Goal: Task Accomplishment & Management: Manage account settings

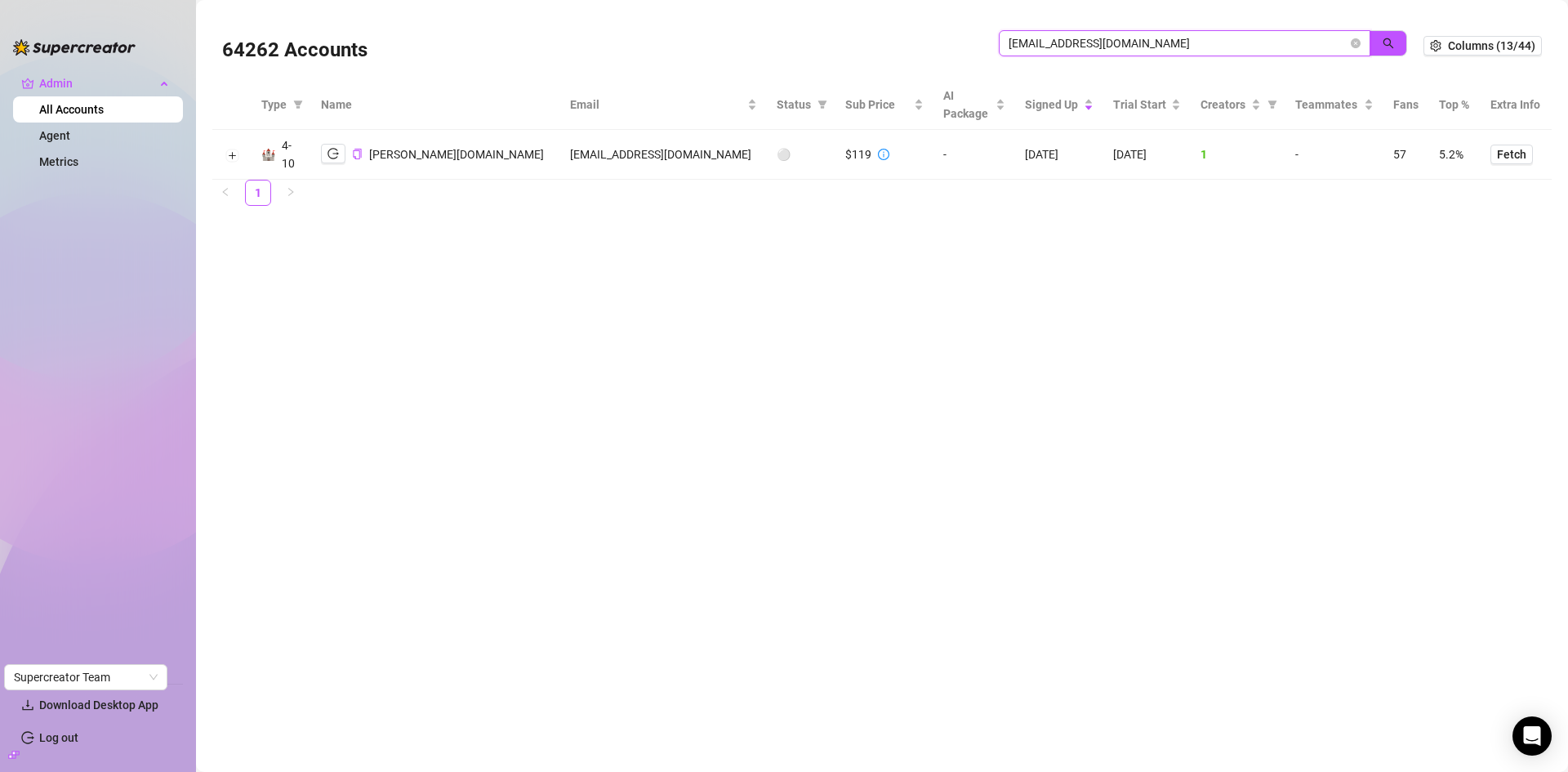
drag, startPoint x: 1090, startPoint y: 39, endPoint x: 961, endPoint y: 39, distance: 129.0
click at [961, 39] on div "64262 Accounts akeragencymain@gmail.com" at bounding box center [823, 46] width 1201 height 56
paste input "Melxxrosee"
click at [1384, 44] on icon "search" at bounding box center [1388, 43] width 11 height 11
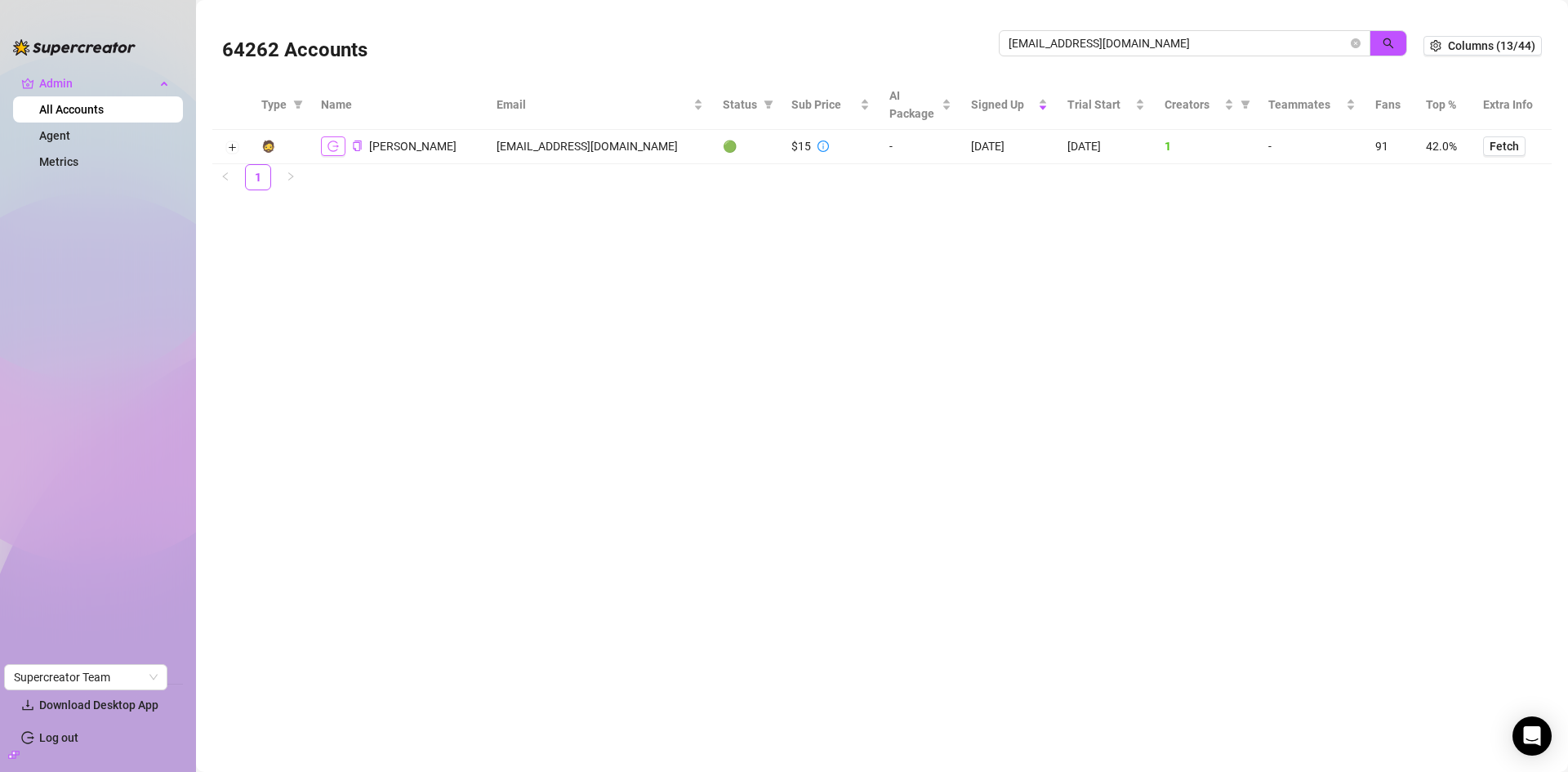
click at [340, 140] on button "button" at bounding box center [333, 146] width 25 height 19
drag, startPoint x: 1211, startPoint y: 46, endPoint x: 995, endPoint y: 47, distance: 216.0
click at [995, 47] on div "64262 Accounts Melxxrosee@gmail.com" at bounding box center [823, 46] width 1201 height 56
paste input "zybelleprado@creatorsinc"
click at [1397, 42] on button "button" at bounding box center [1388, 43] width 38 height 27
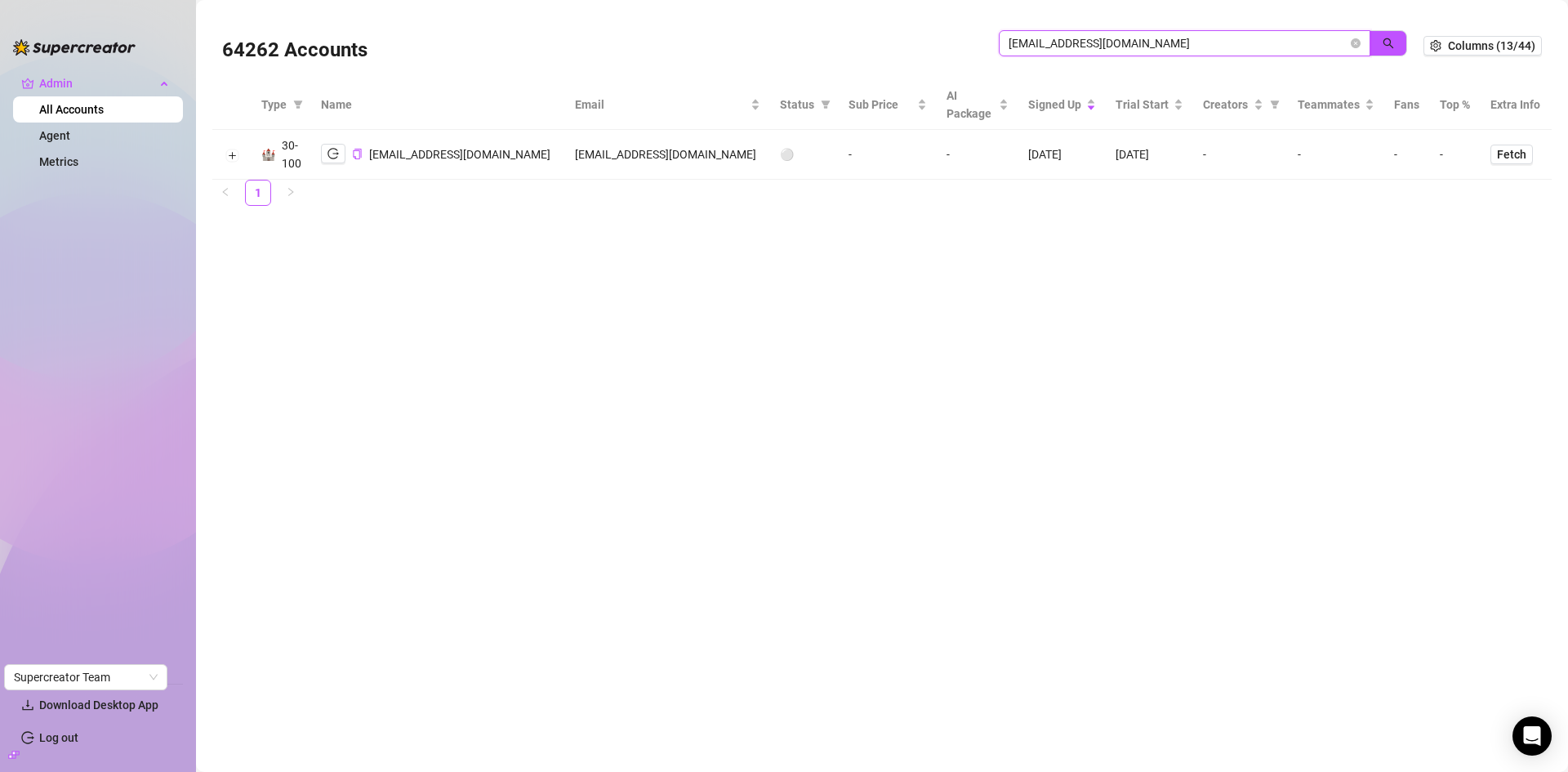
type input "zybelleprado@creatorsinc.com"
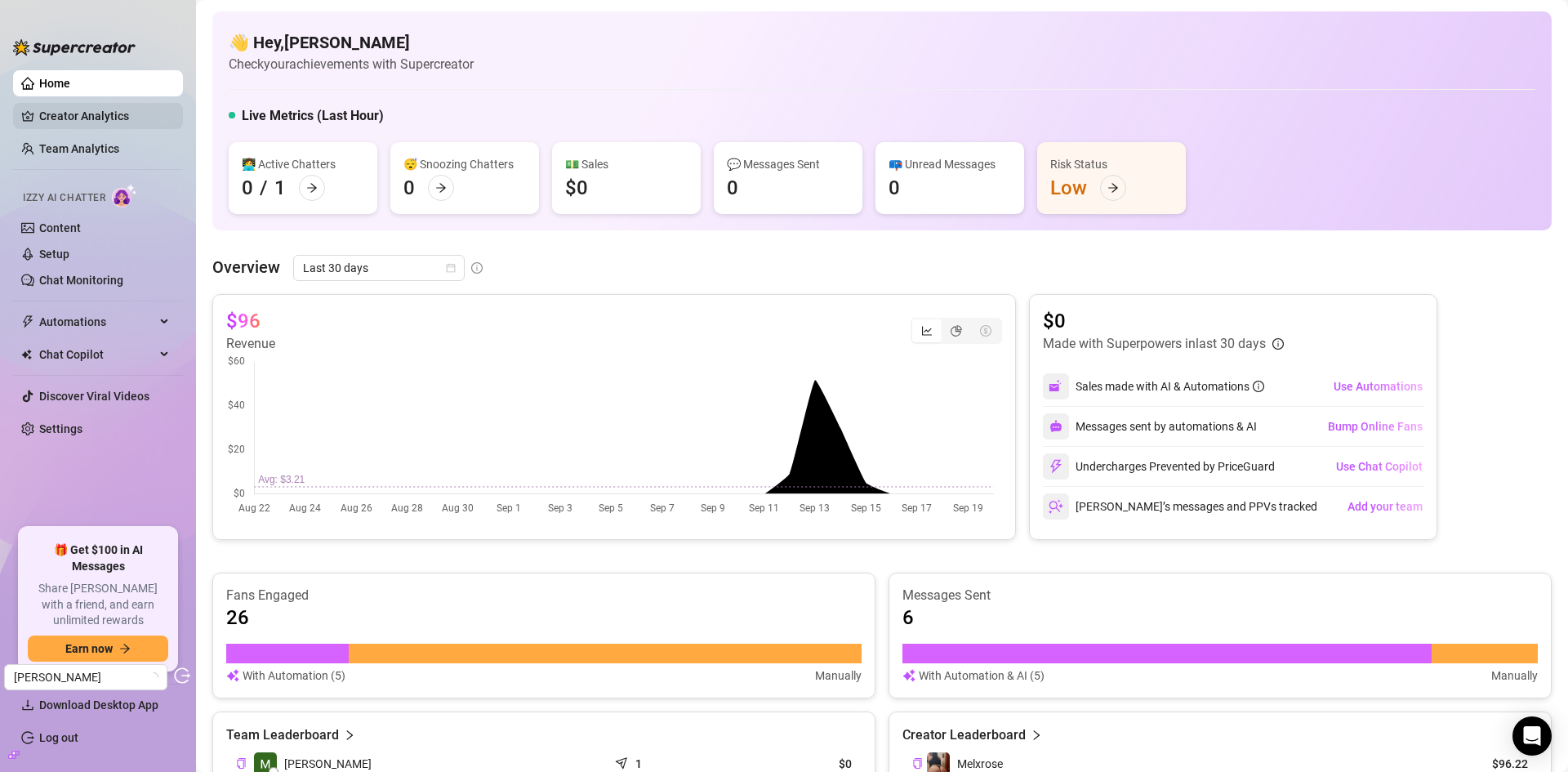
click at [113, 111] on link "Creator Analytics" at bounding box center [104, 115] width 131 height 27
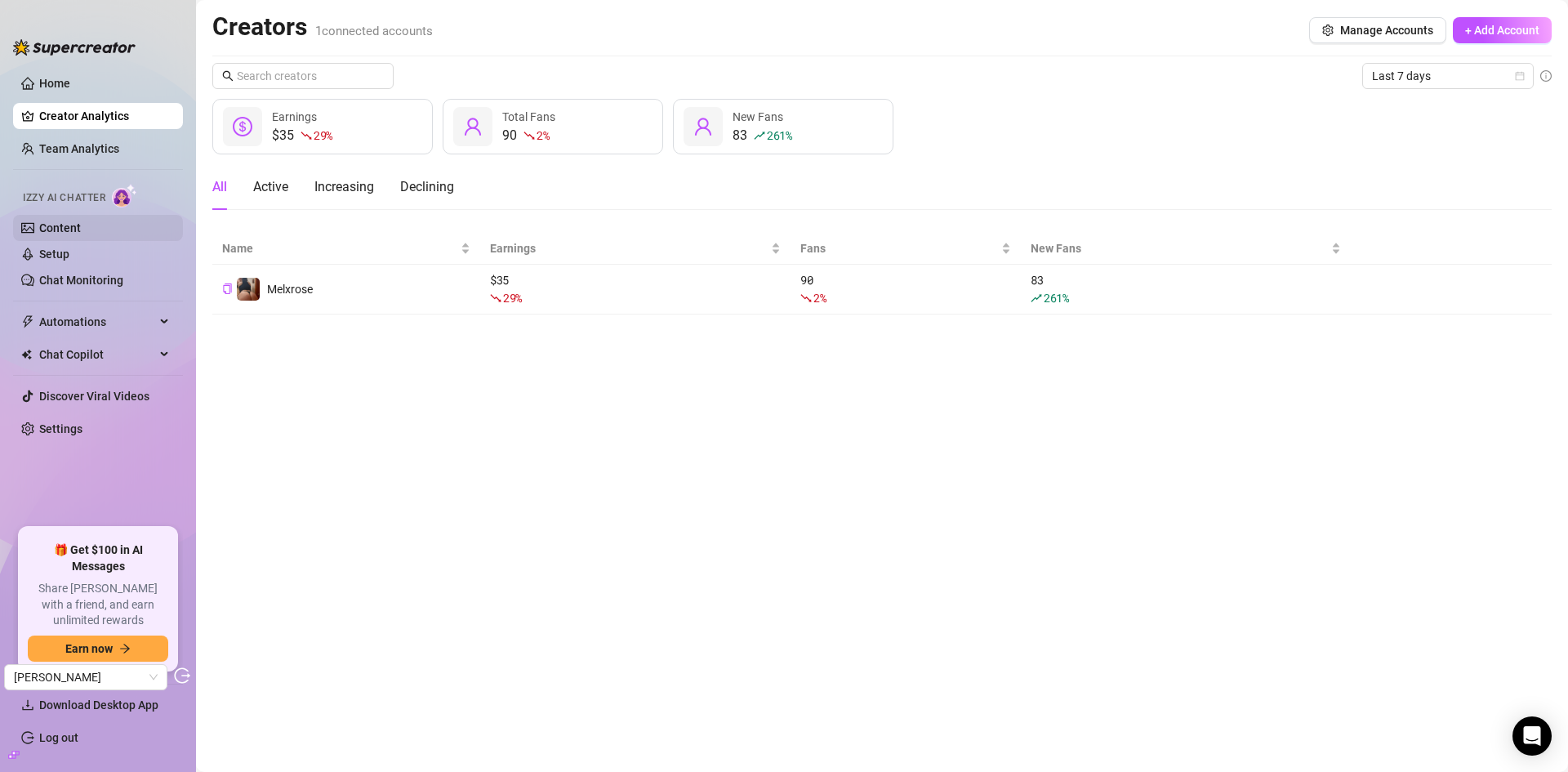
click at [71, 224] on link "Content" at bounding box center [59, 228] width 41 height 13
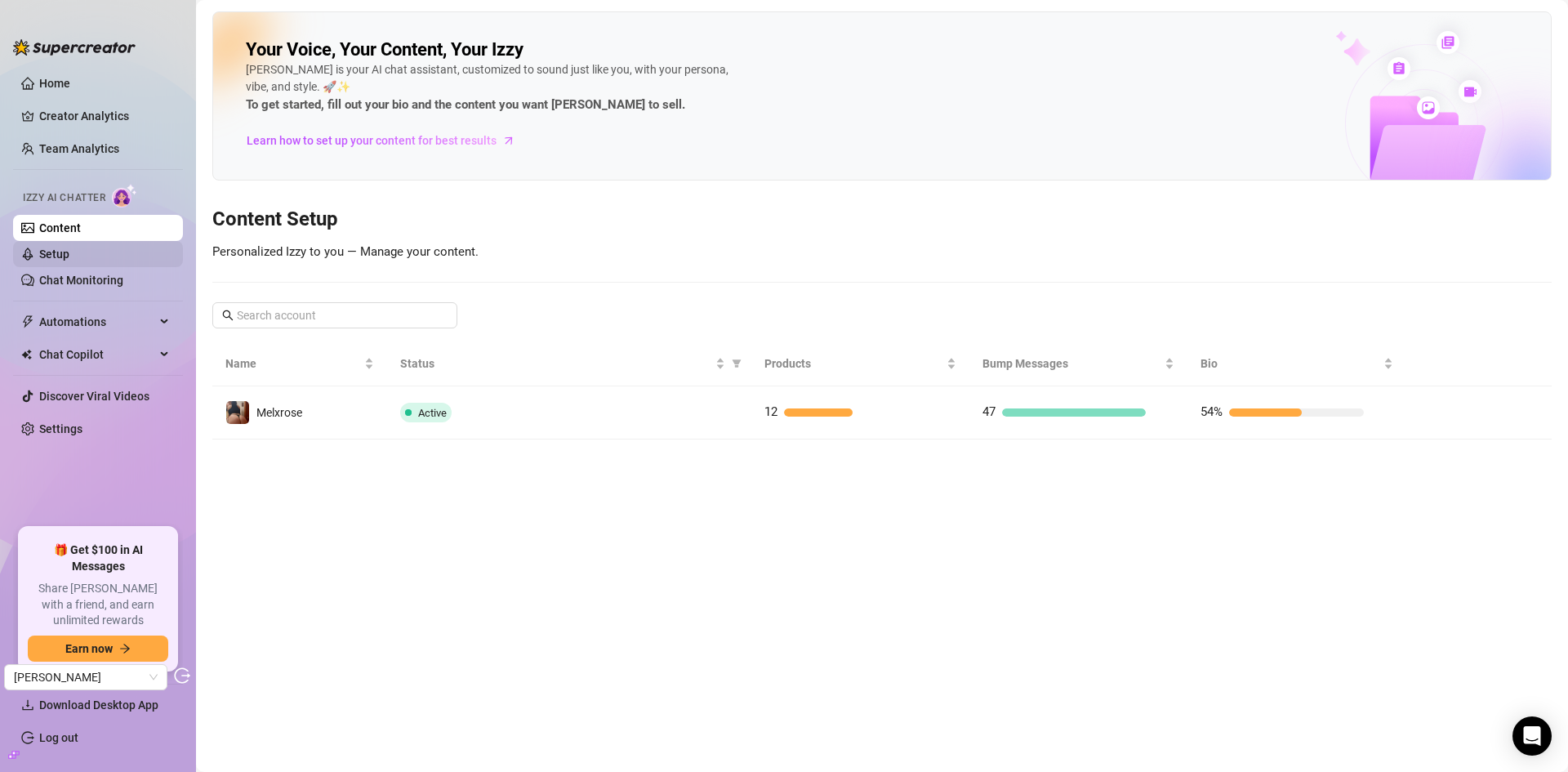
click at [63, 254] on link "Setup" at bounding box center [54, 254] width 30 height 13
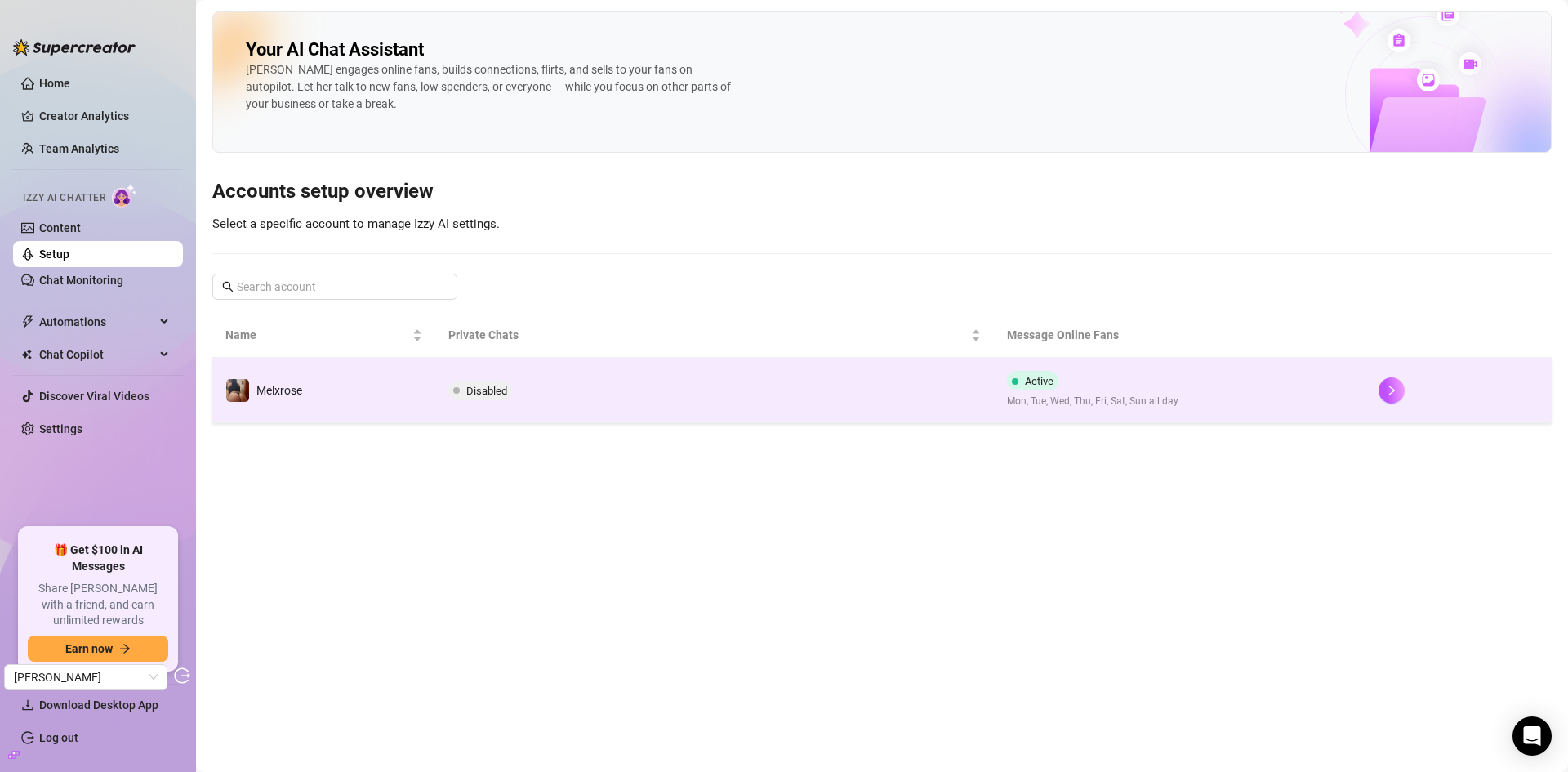
click at [618, 408] on td "Disabled" at bounding box center [713, 390] width 557 height 65
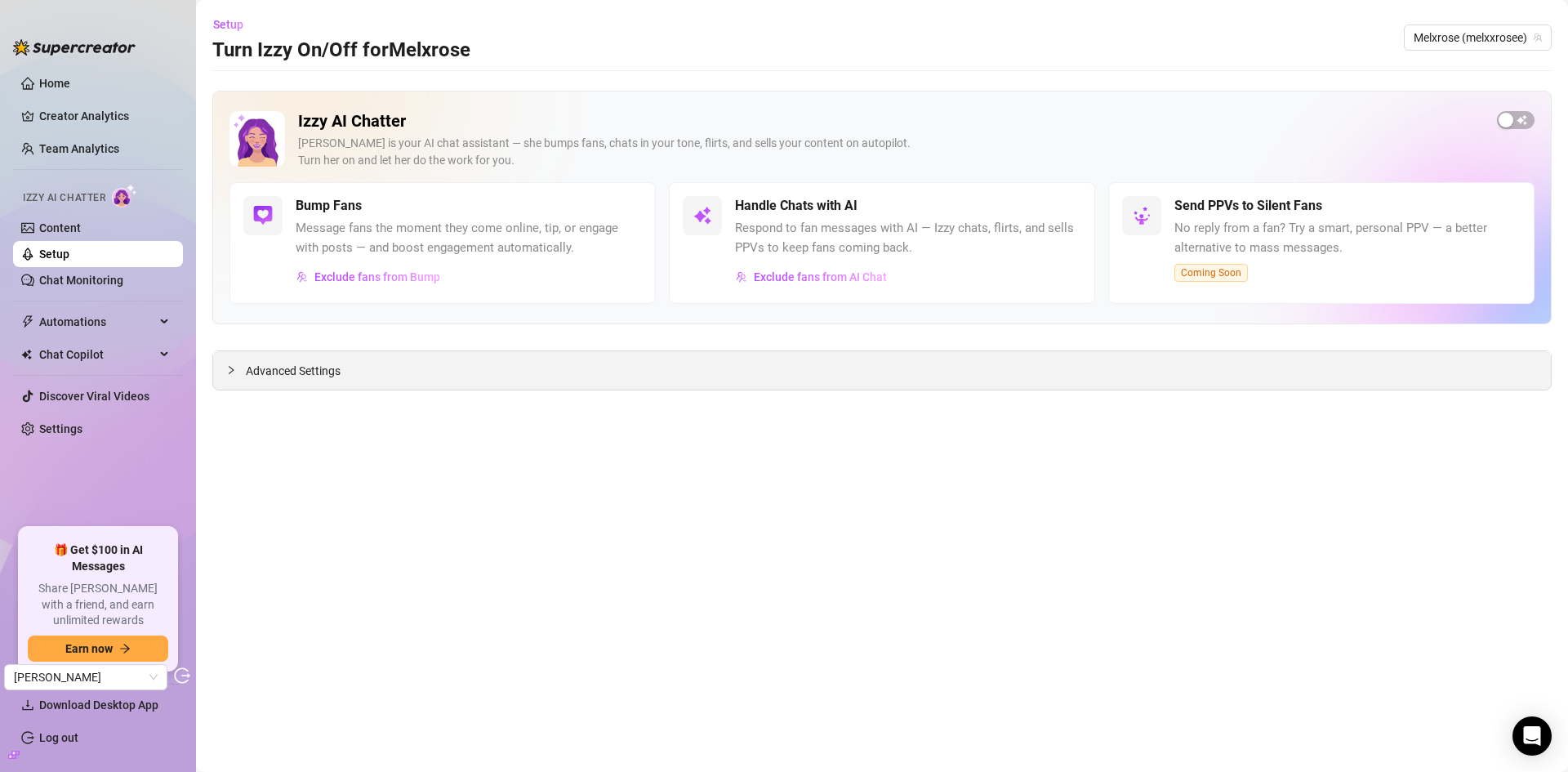
click at [307, 373] on span "Advanced Settings" at bounding box center [292, 371] width 94 height 18
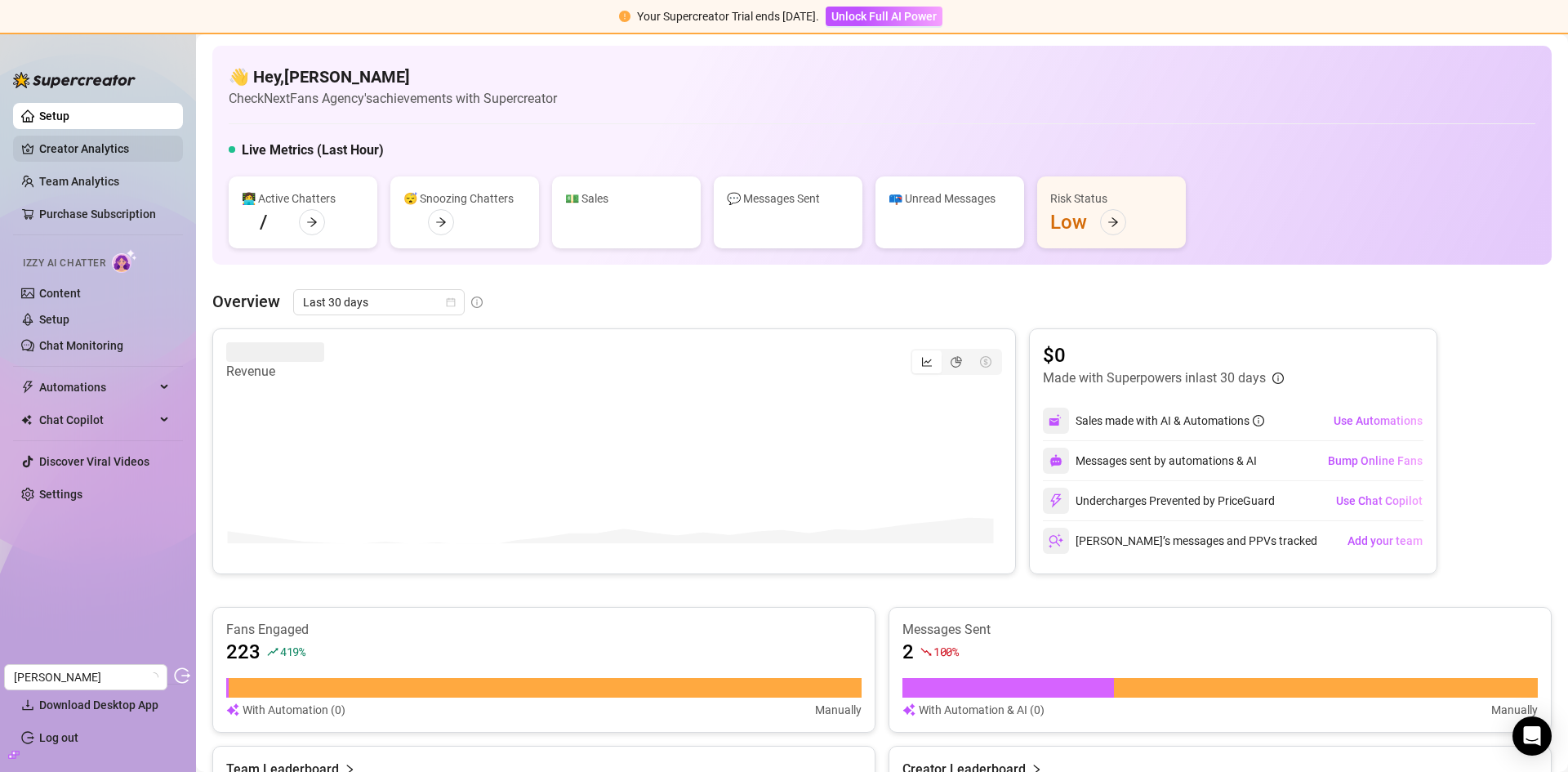
drag, startPoint x: 114, startPoint y: 149, endPoint x: 142, endPoint y: 150, distance: 28.0
click at [114, 149] on link "Creator Analytics" at bounding box center [104, 148] width 131 height 27
